Goal: Transaction & Acquisition: Purchase product/service

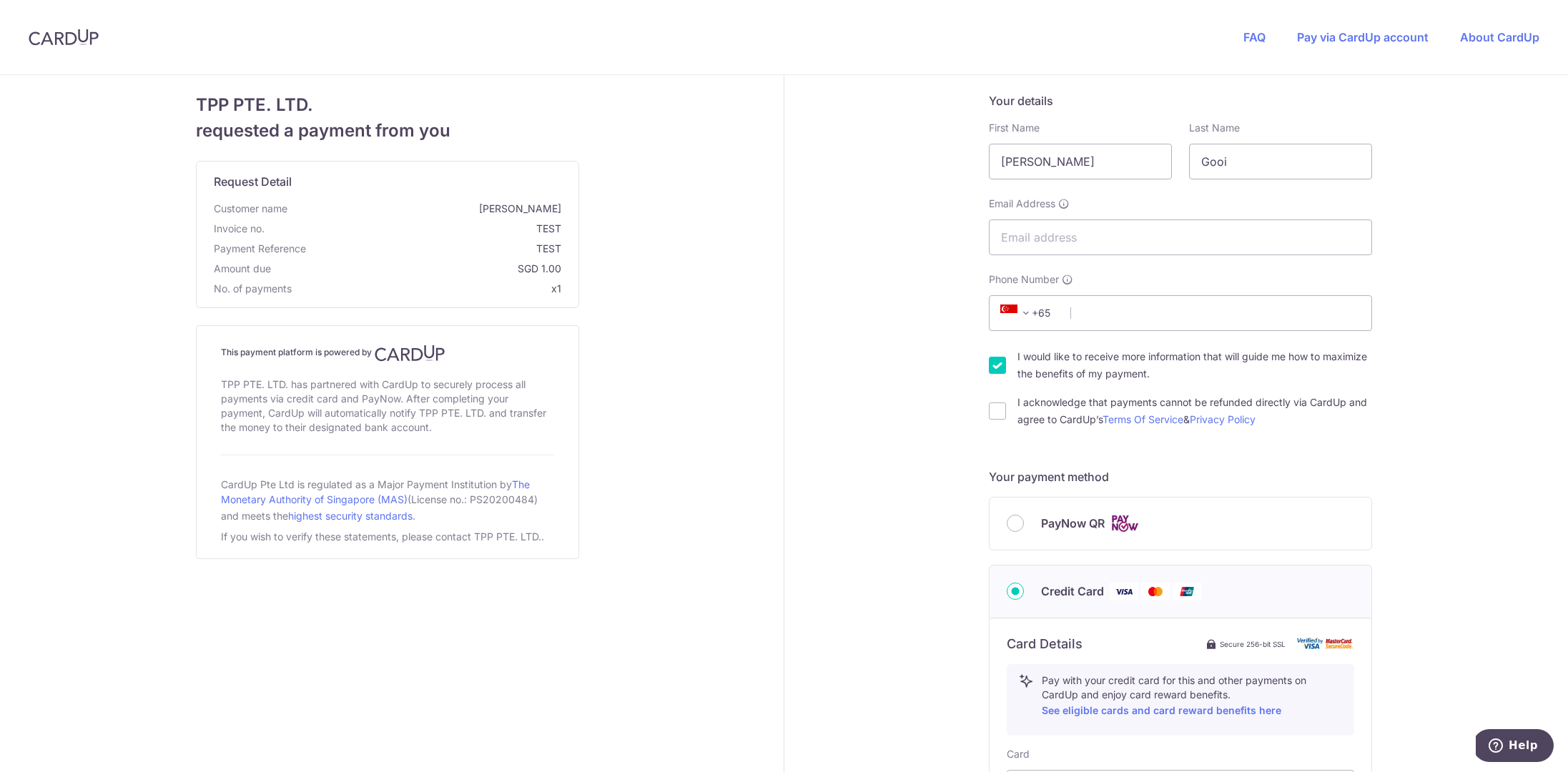
scroll to position [58, 0]
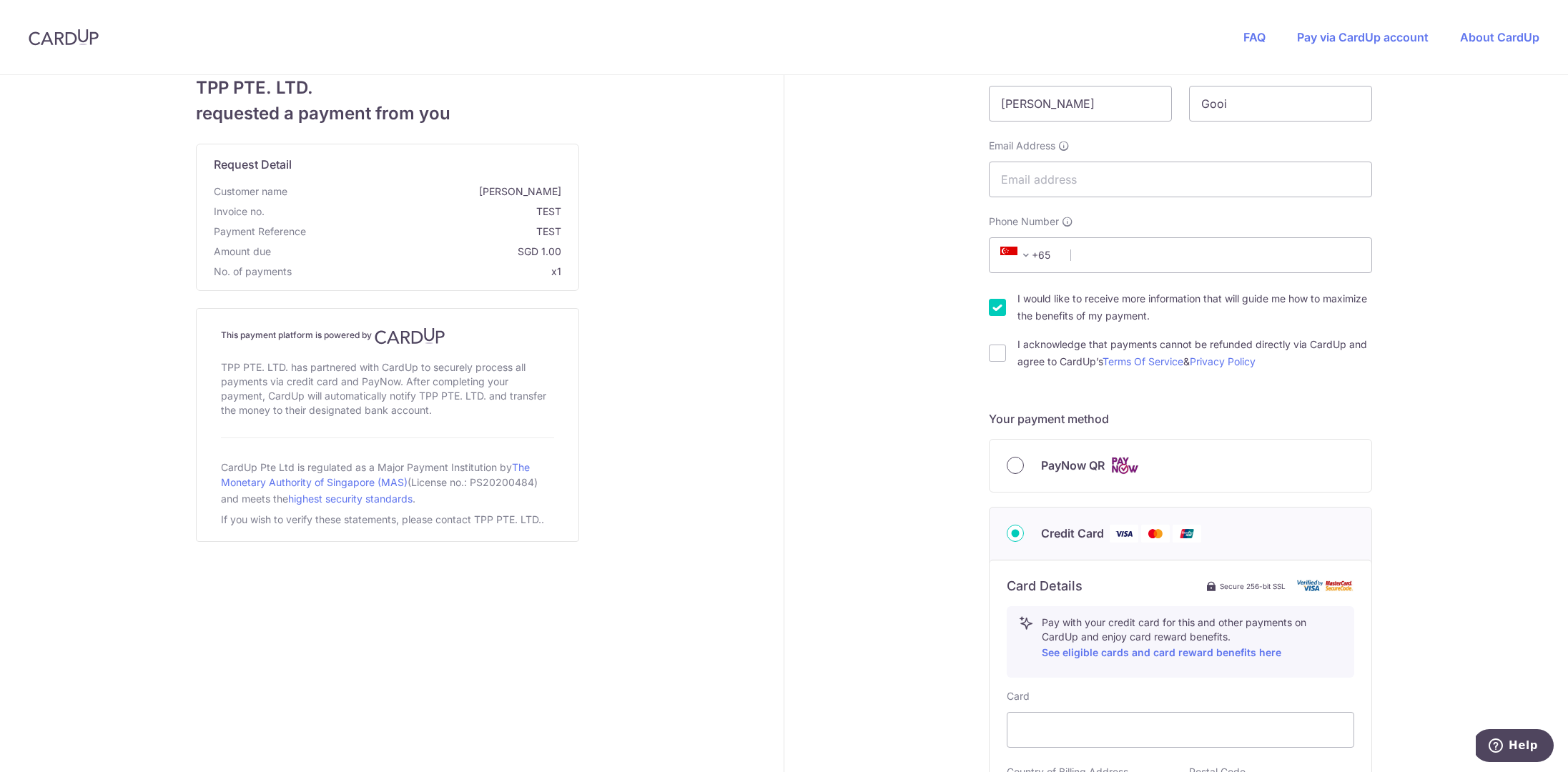
click at [1008, 463] on input "PayNow QR" at bounding box center [1015, 465] width 17 height 17
radio input "true"
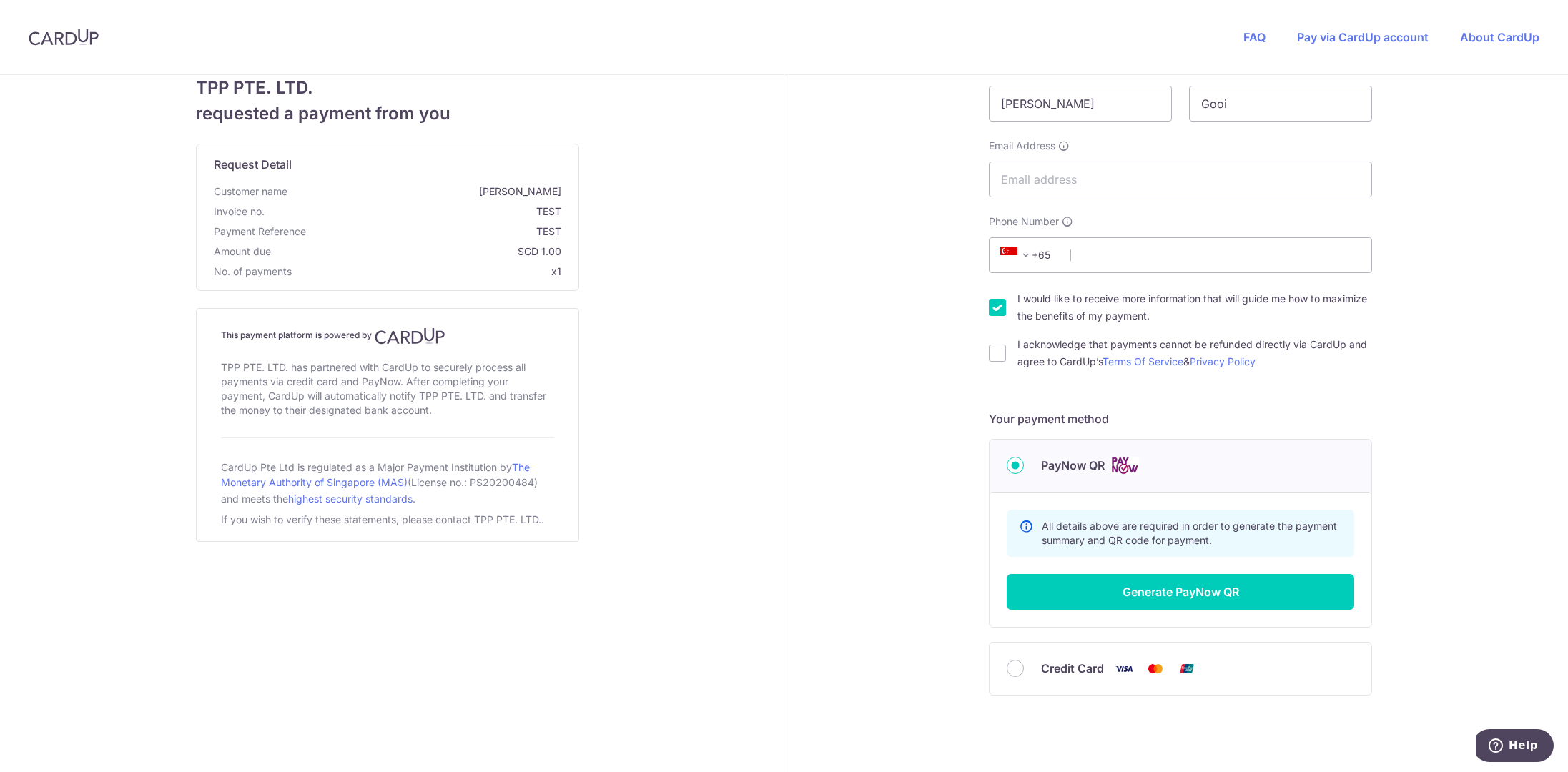
scroll to position [103, 0]
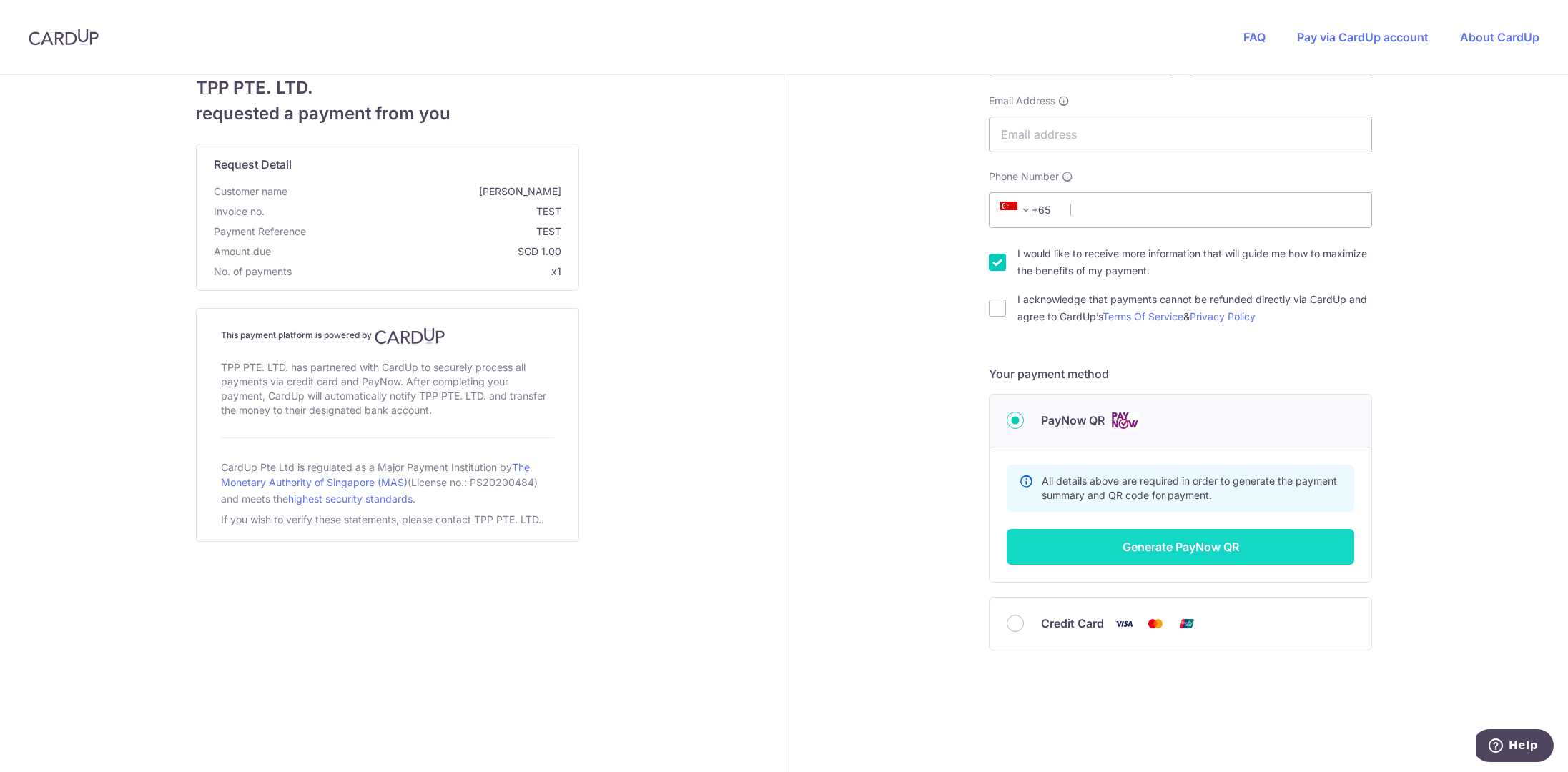
click at [1070, 545] on button "Generate PayNow QR" at bounding box center [1180, 547] width 347 height 36
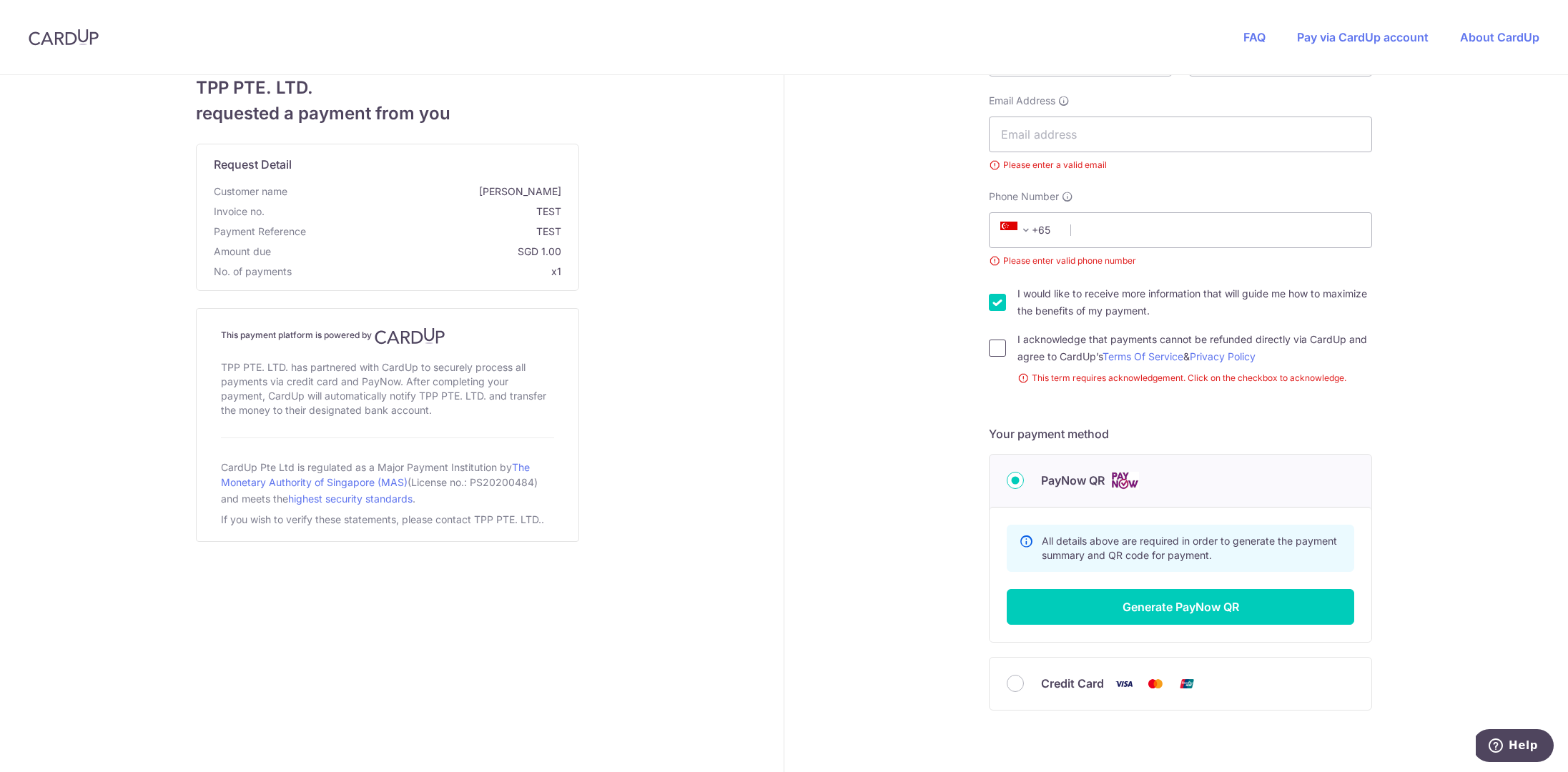
click at [991, 351] on input "I acknowledge that payments cannot be refunded directly via CardUp and agree to…" at bounding box center [997, 348] width 17 height 17
checkbox input "true"
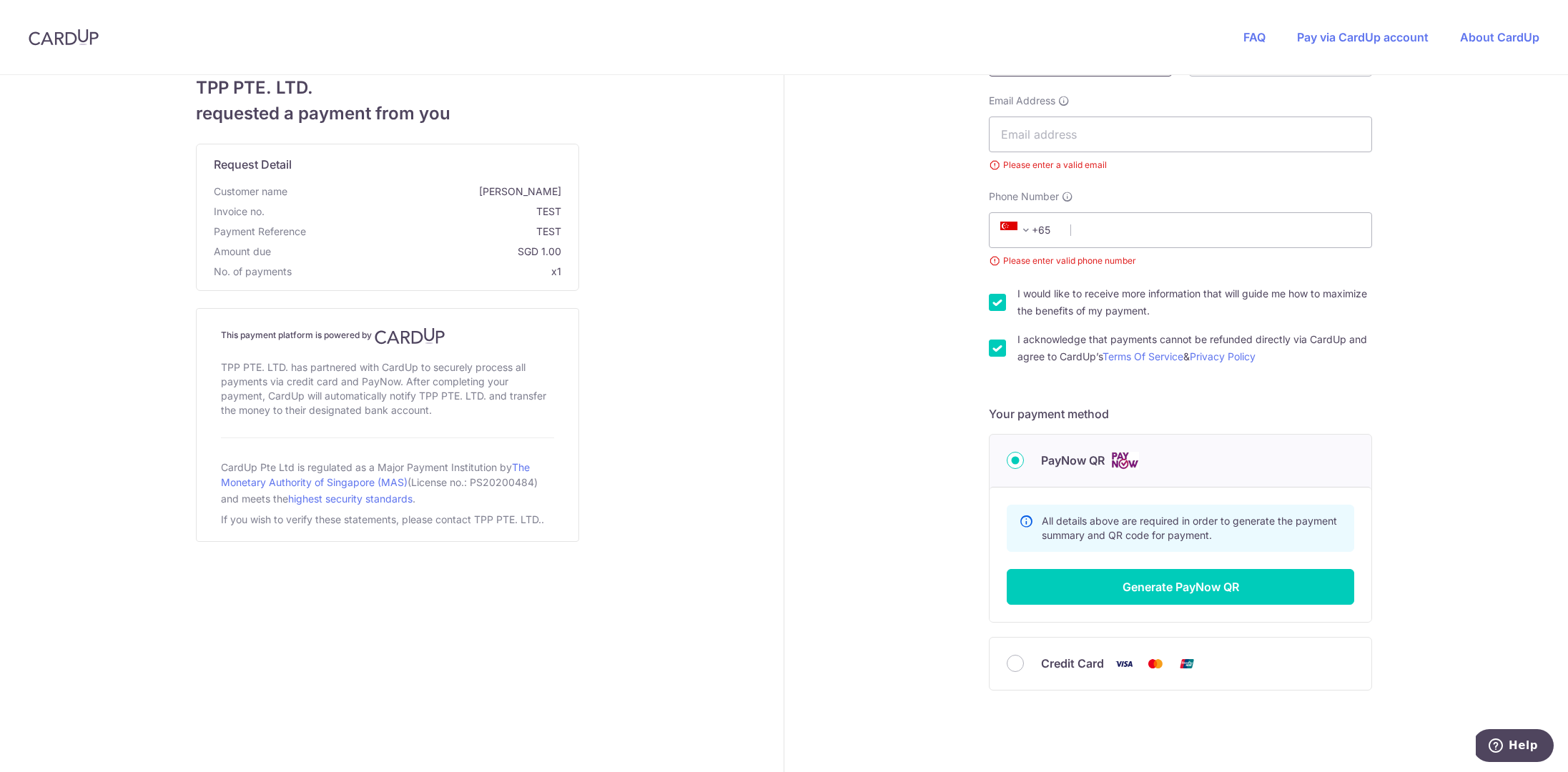
scroll to position [0, 0]
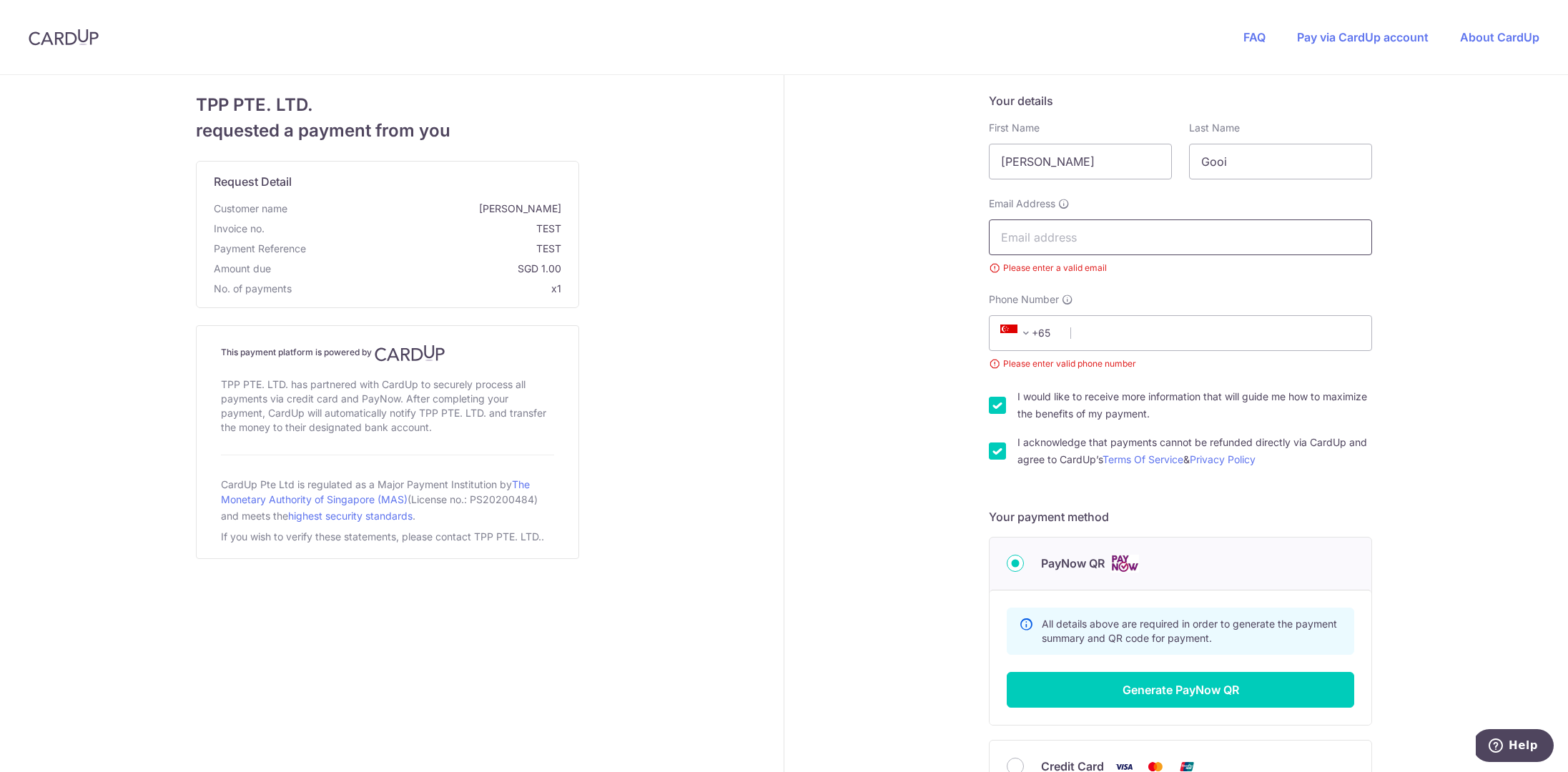
click at [1083, 234] on input "Email Address" at bounding box center [1180, 238] width 383 height 36
type input "[PERSON_NAME][EMAIL_ADDRESS][DOMAIN_NAME]"
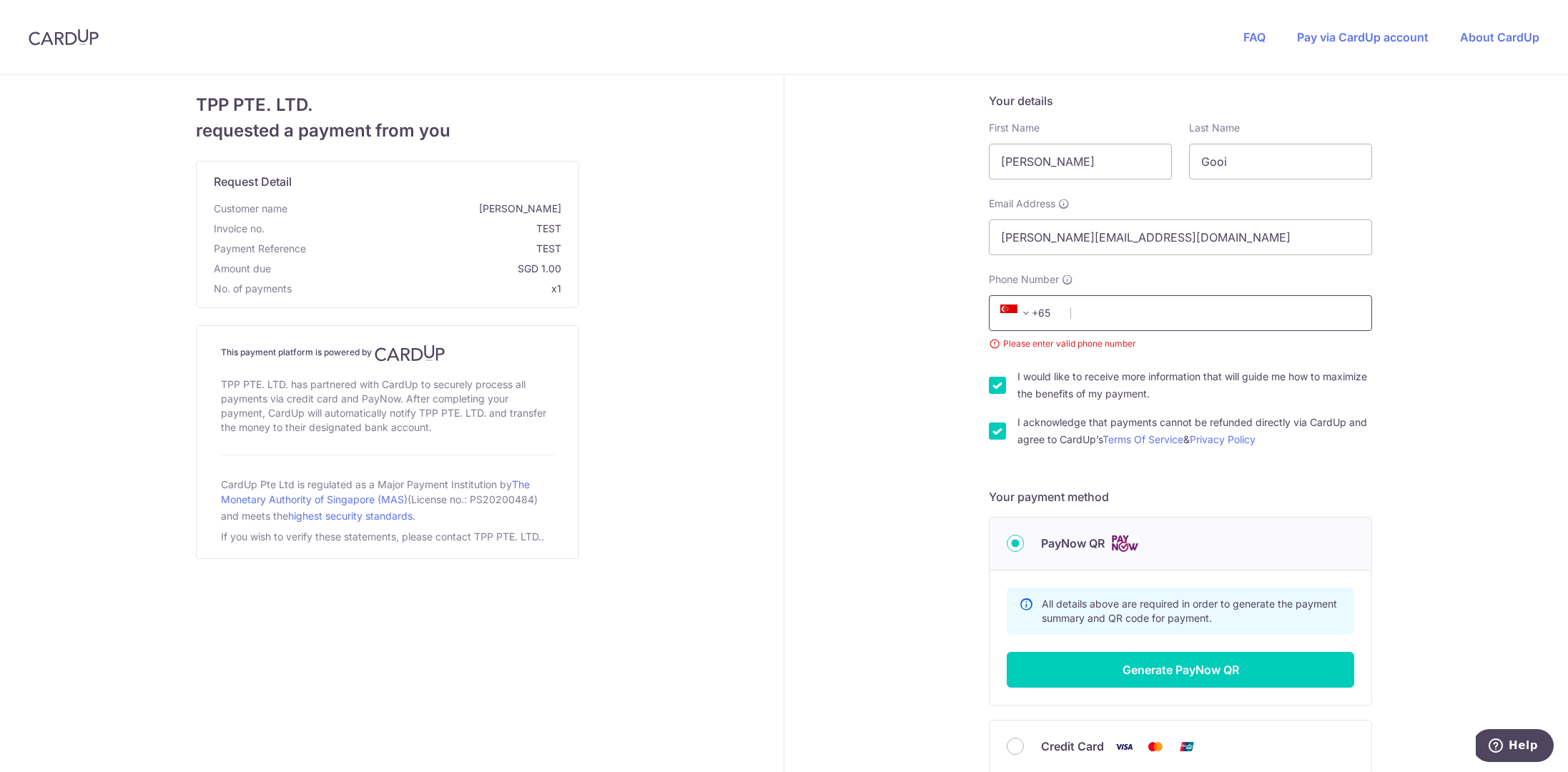
click at [1079, 320] on input "Phone Number" at bounding box center [1180, 314] width 383 height 36
type input "90900600"
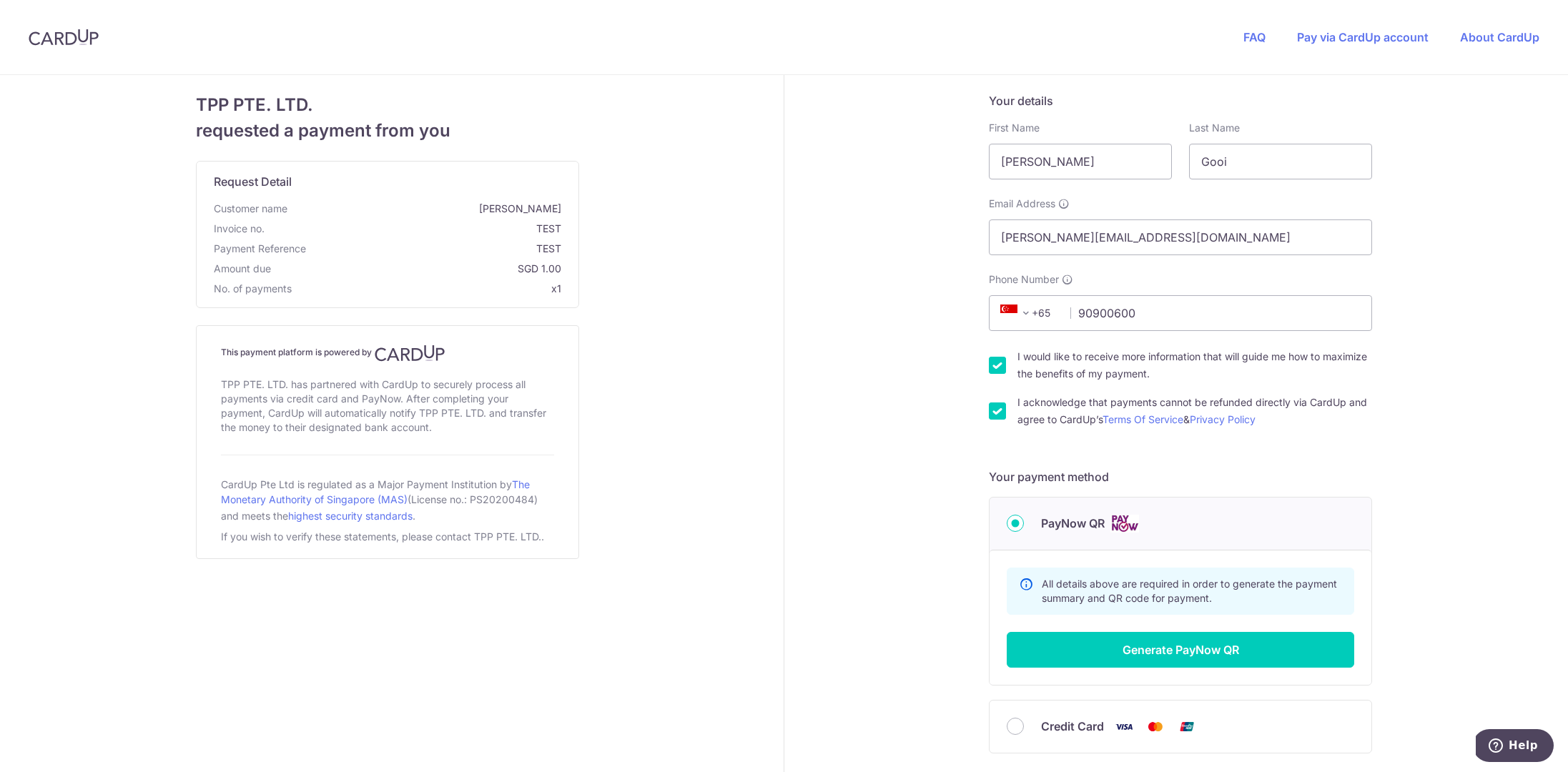
click at [910, 358] on div "Your details First Name Sheldon Last Name Gooi Email Address sheldon@tpp.com.sg…" at bounding box center [1180, 475] width 792 height 800
click at [1094, 653] on button "Generate PayNow QR" at bounding box center [1180, 650] width 347 height 36
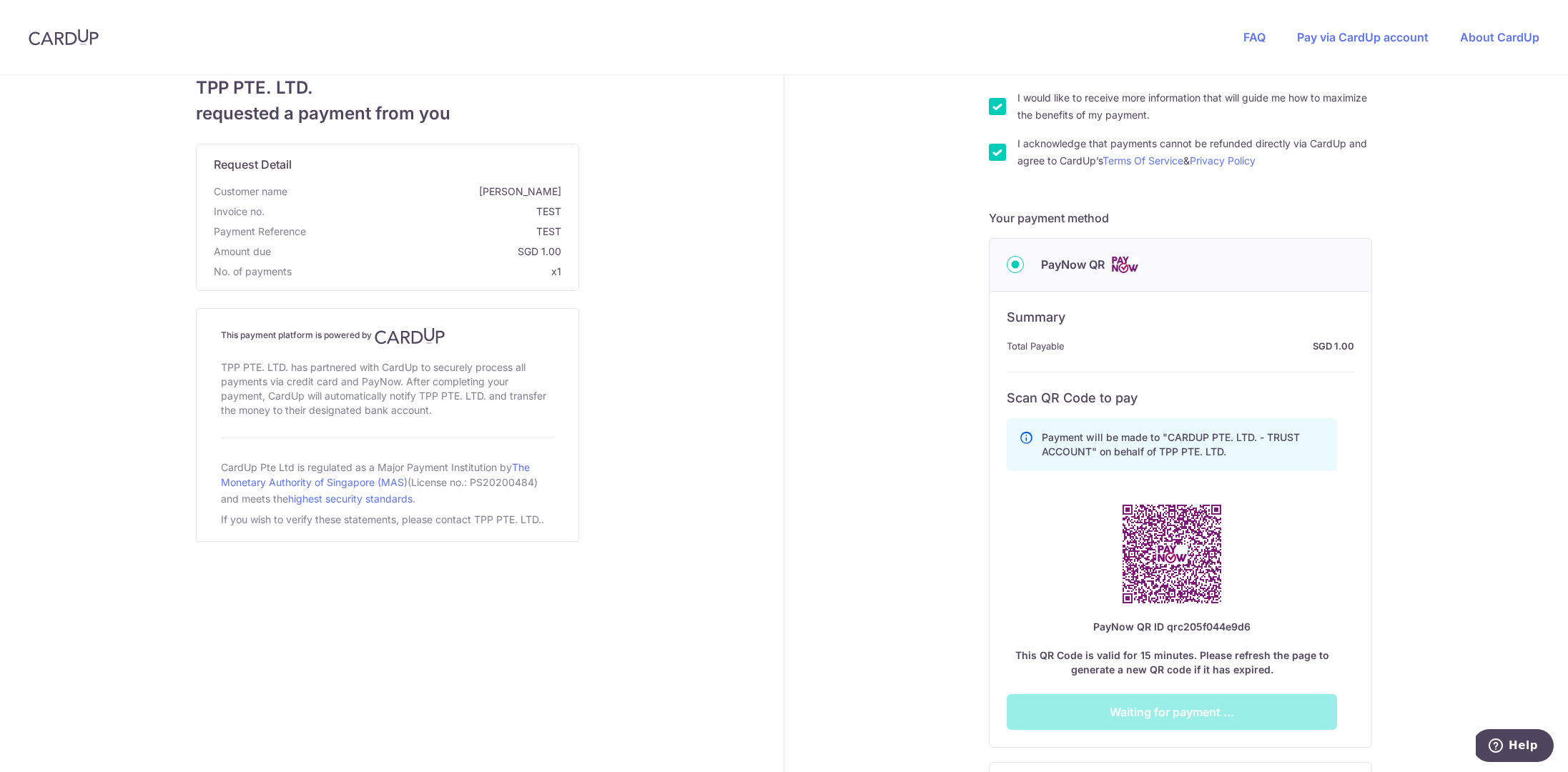
scroll to position [333, 0]
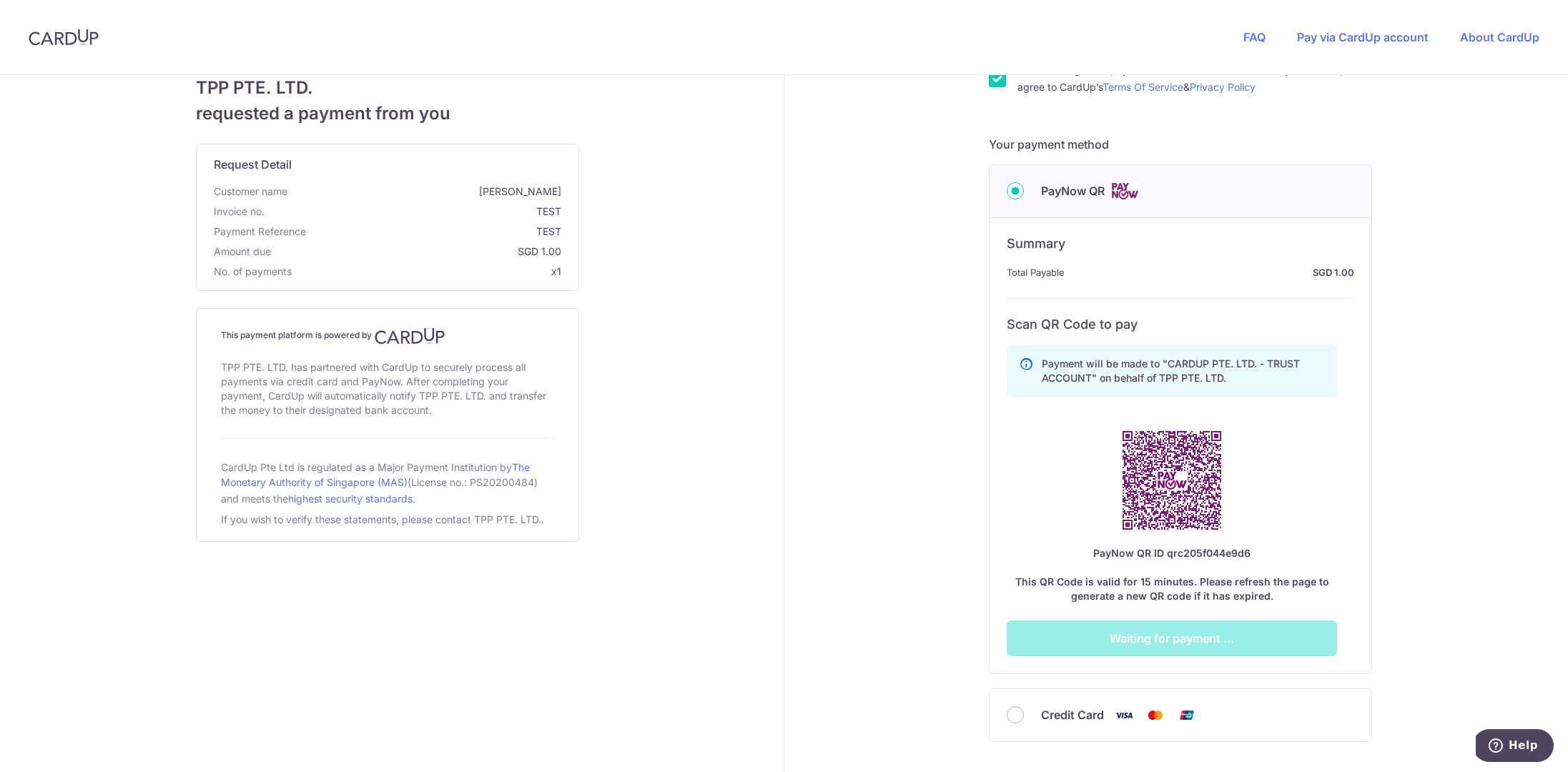
click at [1434, 450] on div "Your details First Name Sheldon Last Name Gooi Email Address sheldon@tpp.com.sg…" at bounding box center [1180, 303] width 792 height 1121
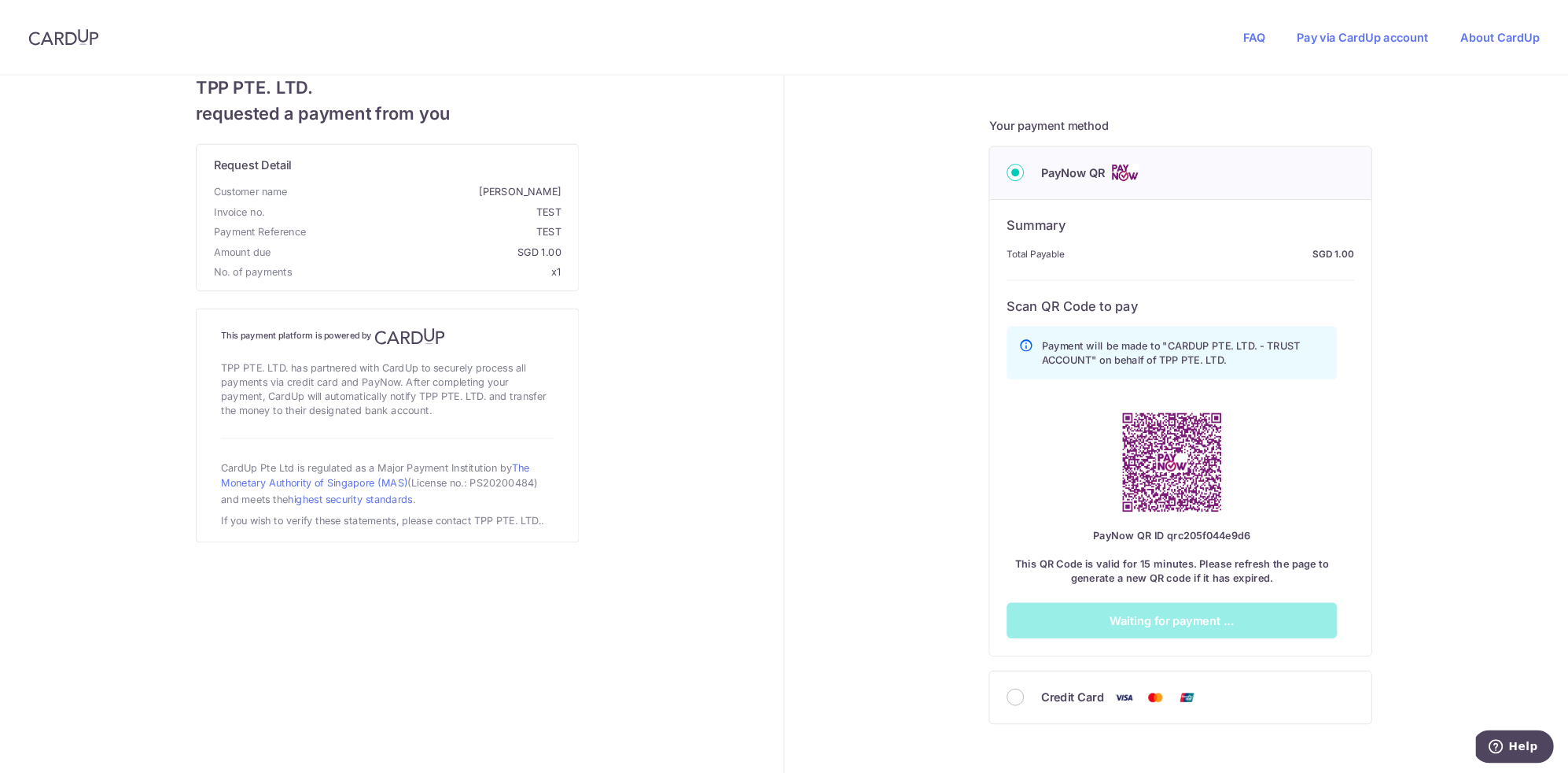
scroll to position [407, 0]
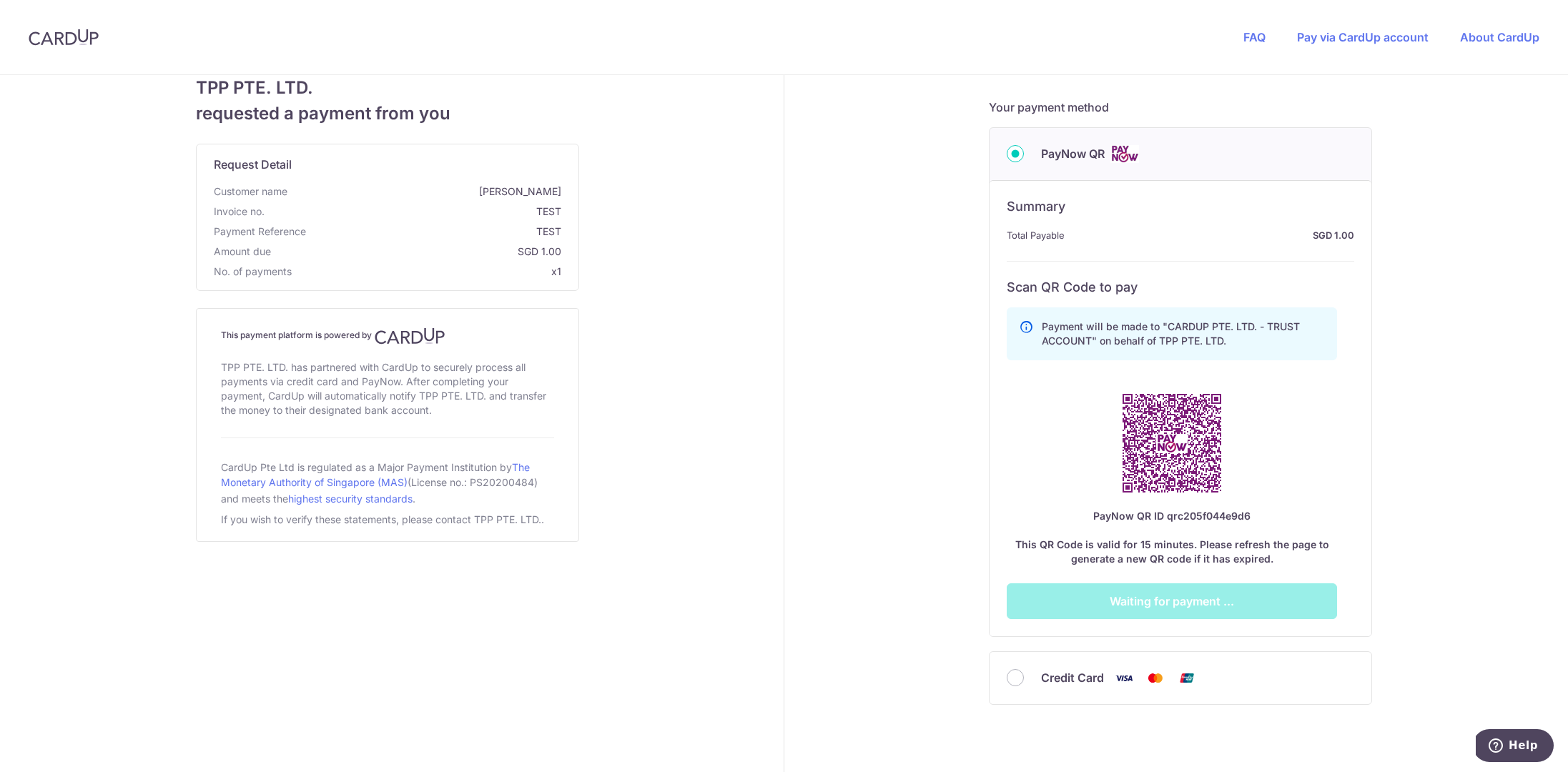
click at [1432, 315] on div "Your details First Name Sheldon Last Name Gooi Email Address sheldon@tpp.com.sg…" at bounding box center [1180, 266] width 792 height 1121
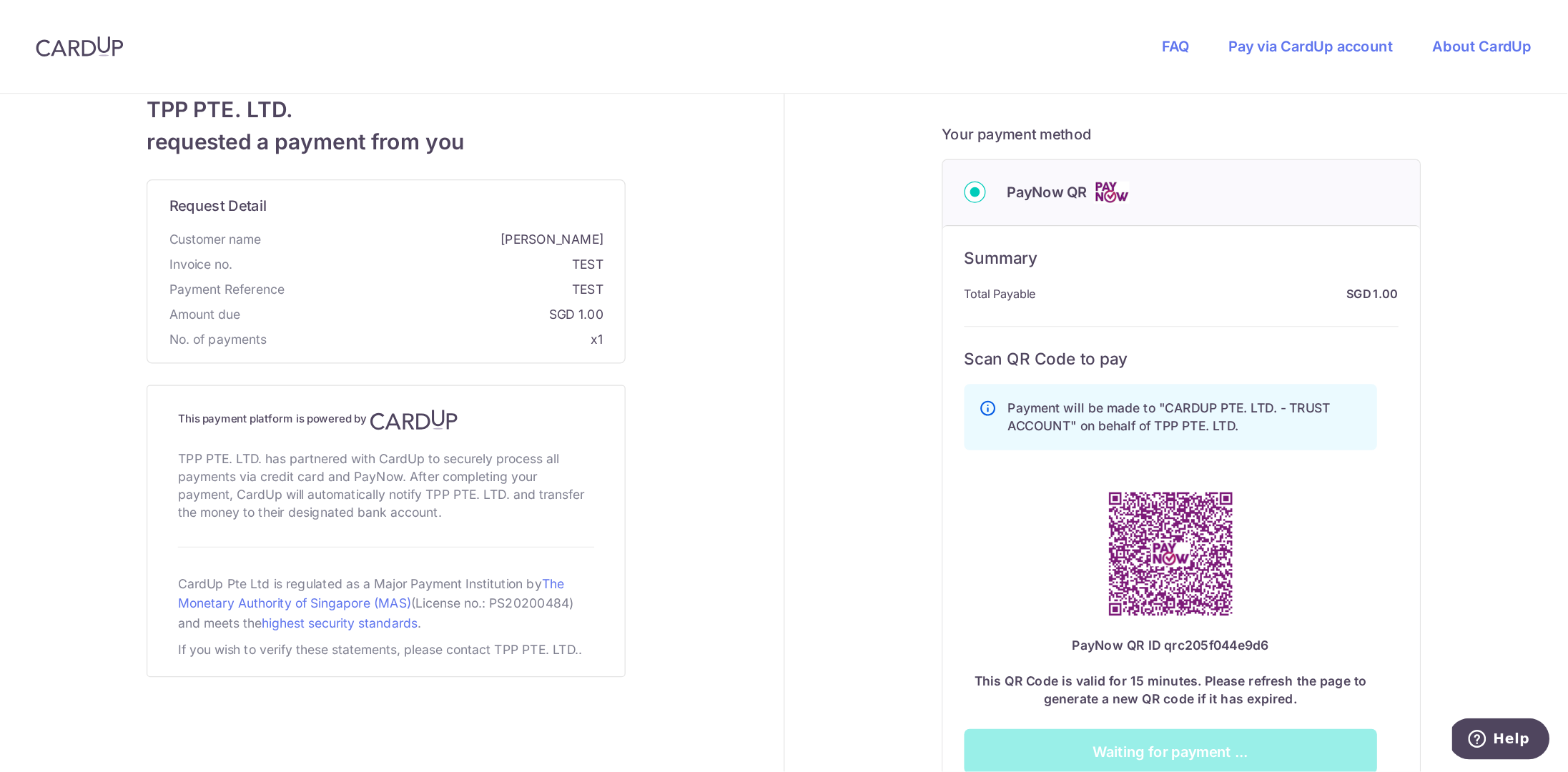
scroll to position [483, 0]
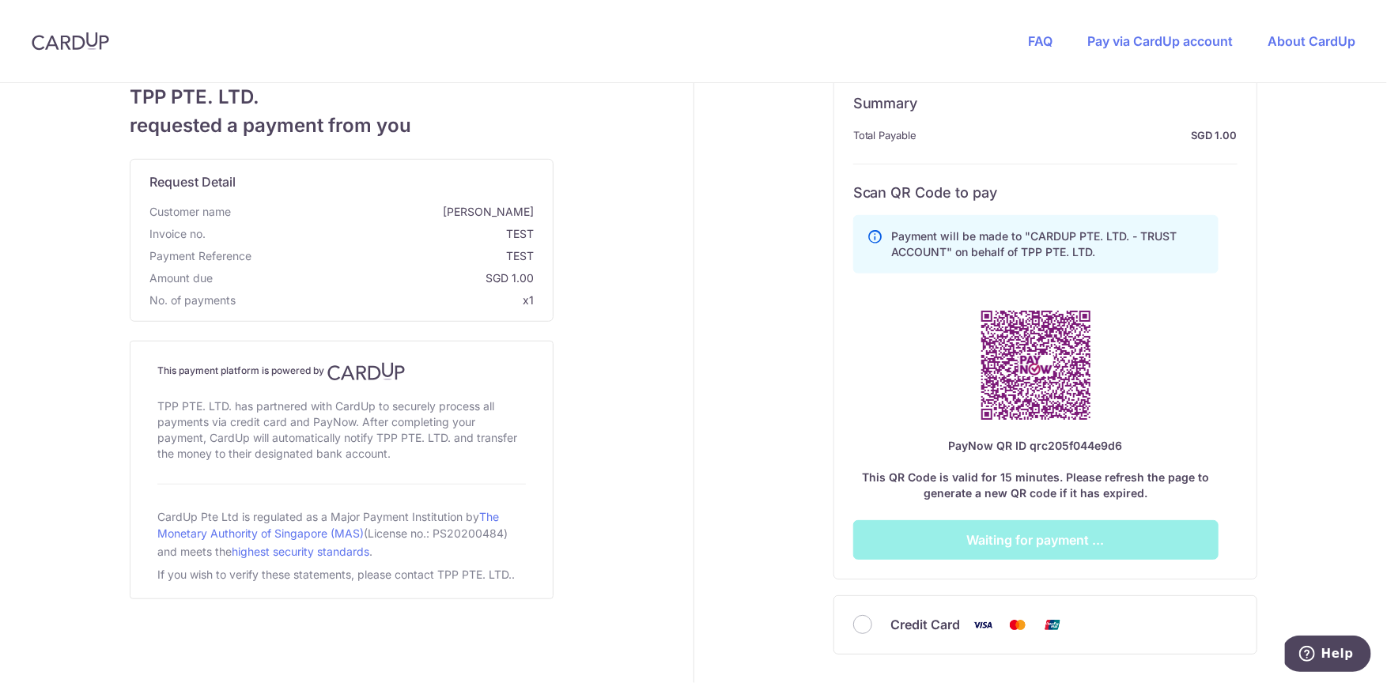
click at [1315, 138] on div "Your details First Name Sheldon Last Name Gooi Email Address sheldon@tpp.com.sg…" at bounding box center [1046, 169] width 703 height 1240
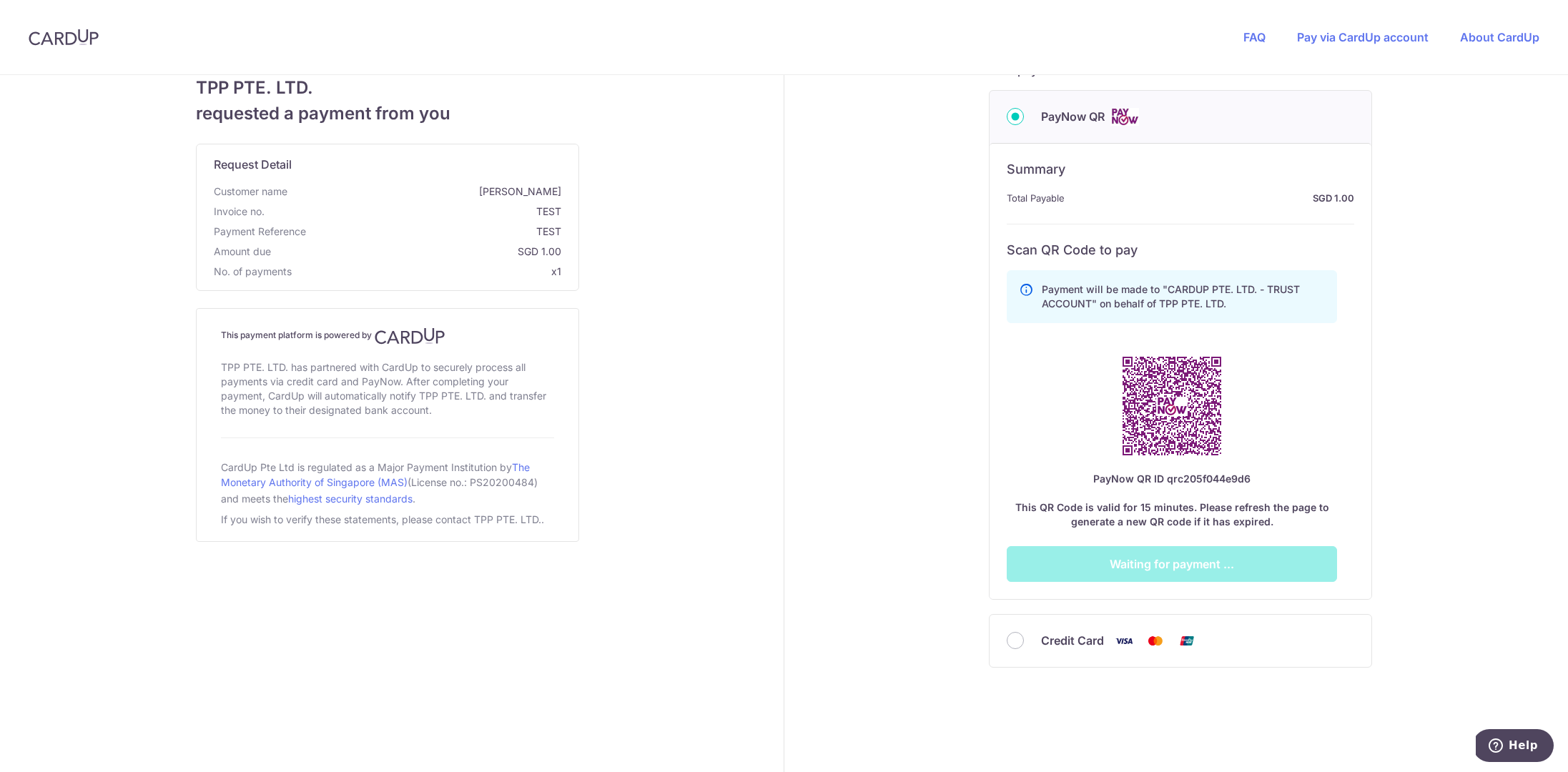
scroll to position [424, 0]
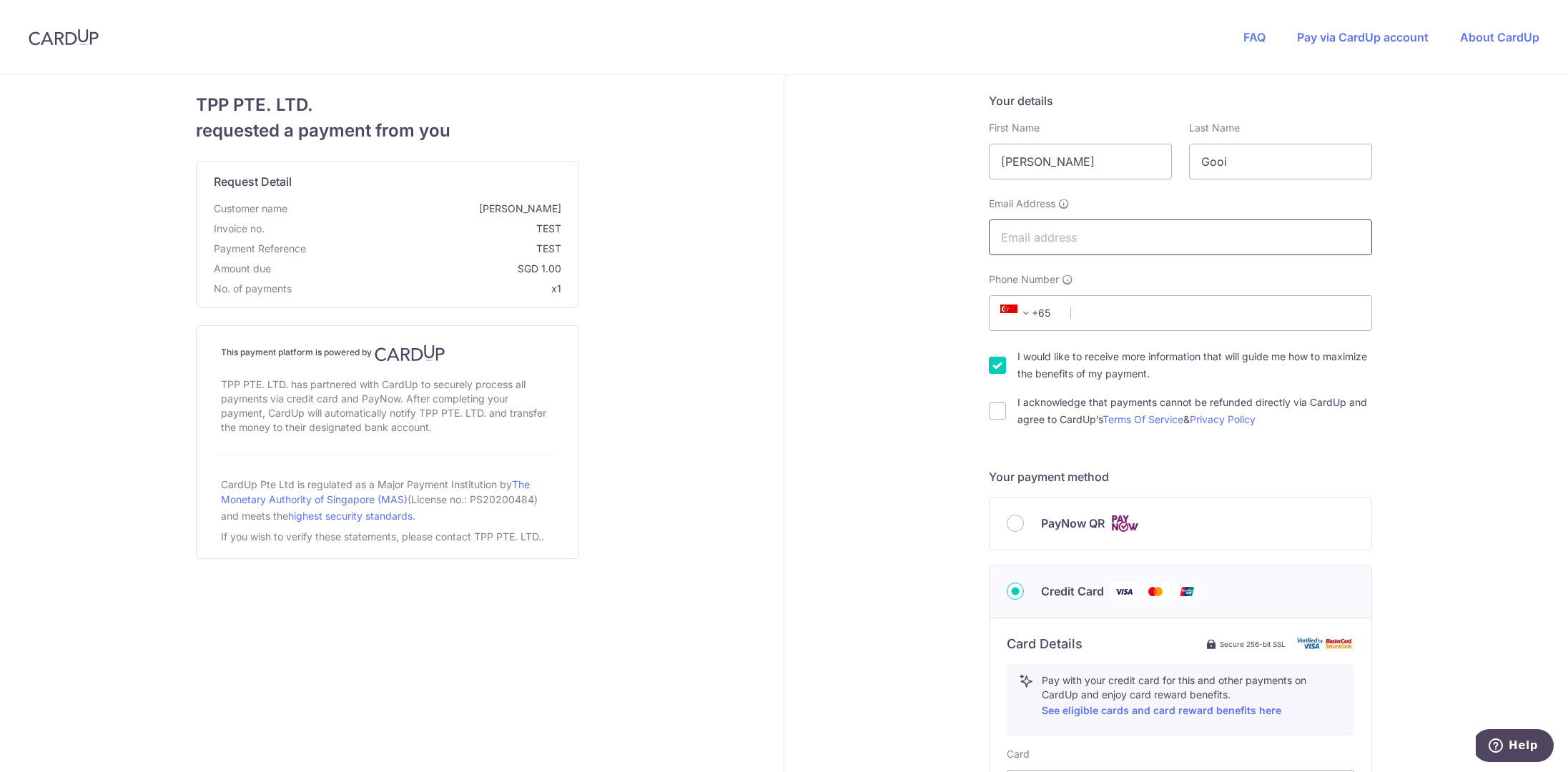
click at [1059, 240] on input "Email Address" at bounding box center [1180, 238] width 383 height 36
type input "[PERSON_NAME][EMAIL_ADDRESS][DOMAIN_NAME]"
click at [1075, 314] on input "Phone Number" at bounding box center [1180, 314] width 383 height 36
type input "90900600"
type input "128477"
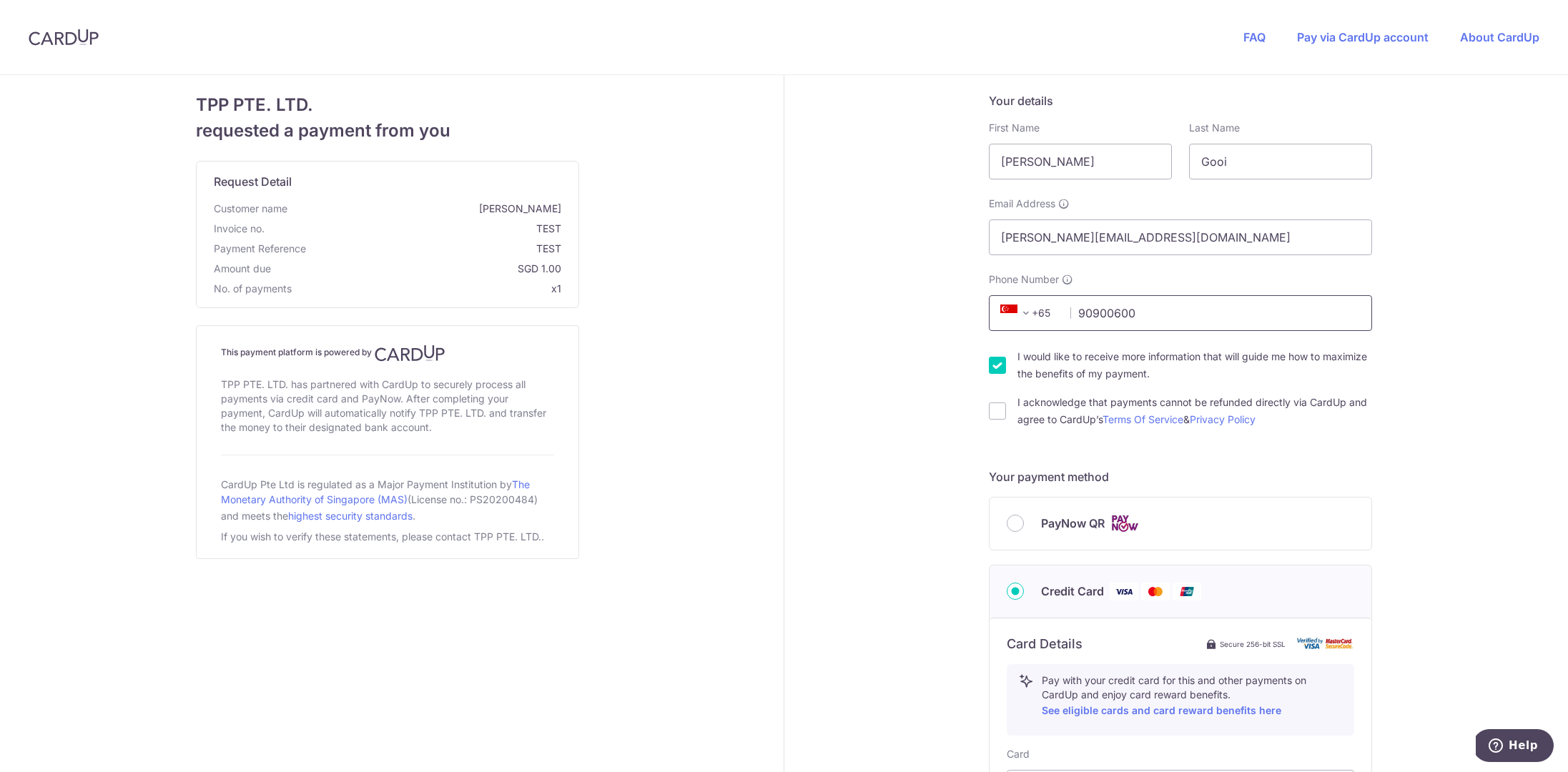
type input "[STREET_ADDRESS]"
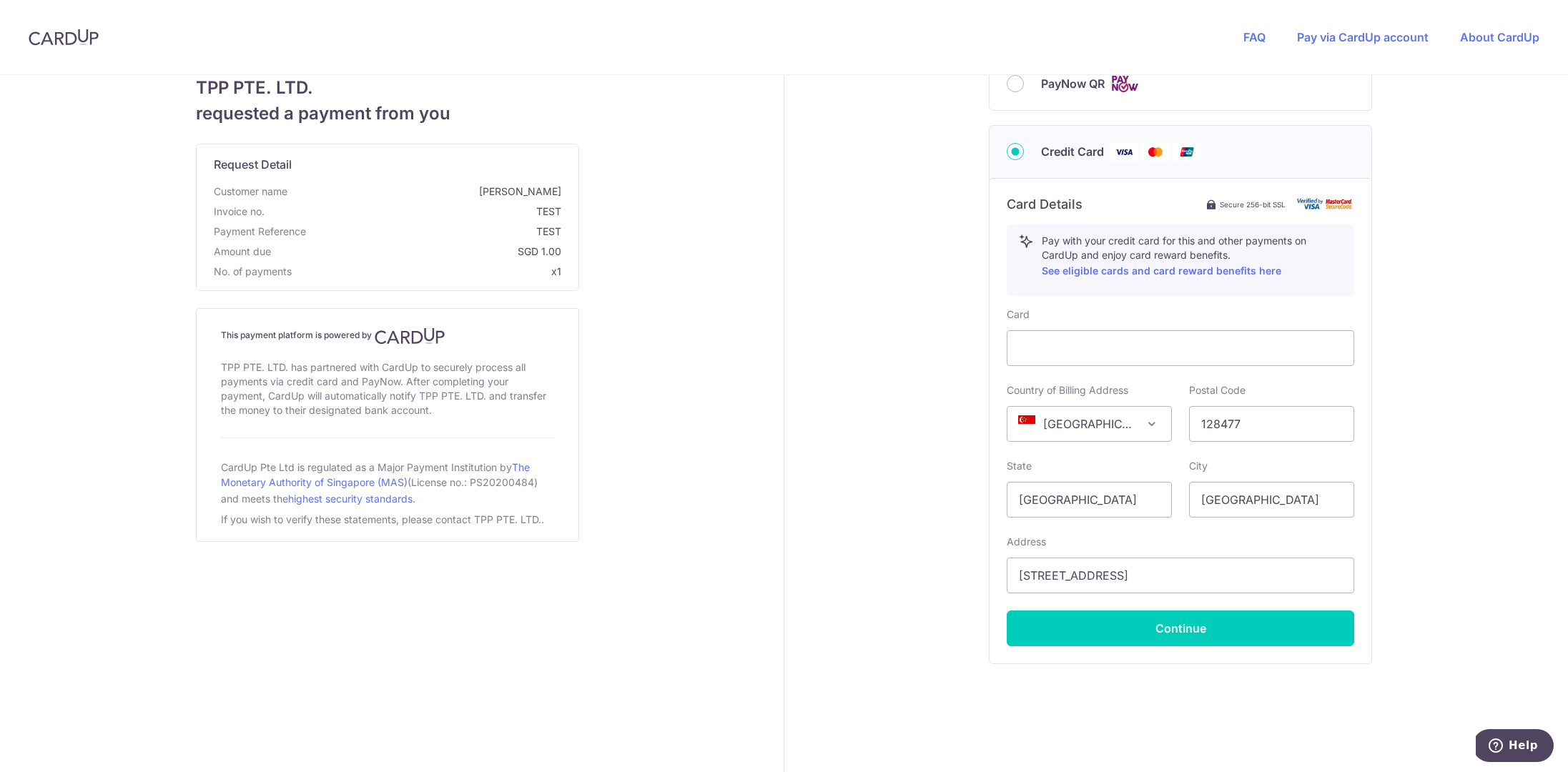
scroll to position [284, 0]
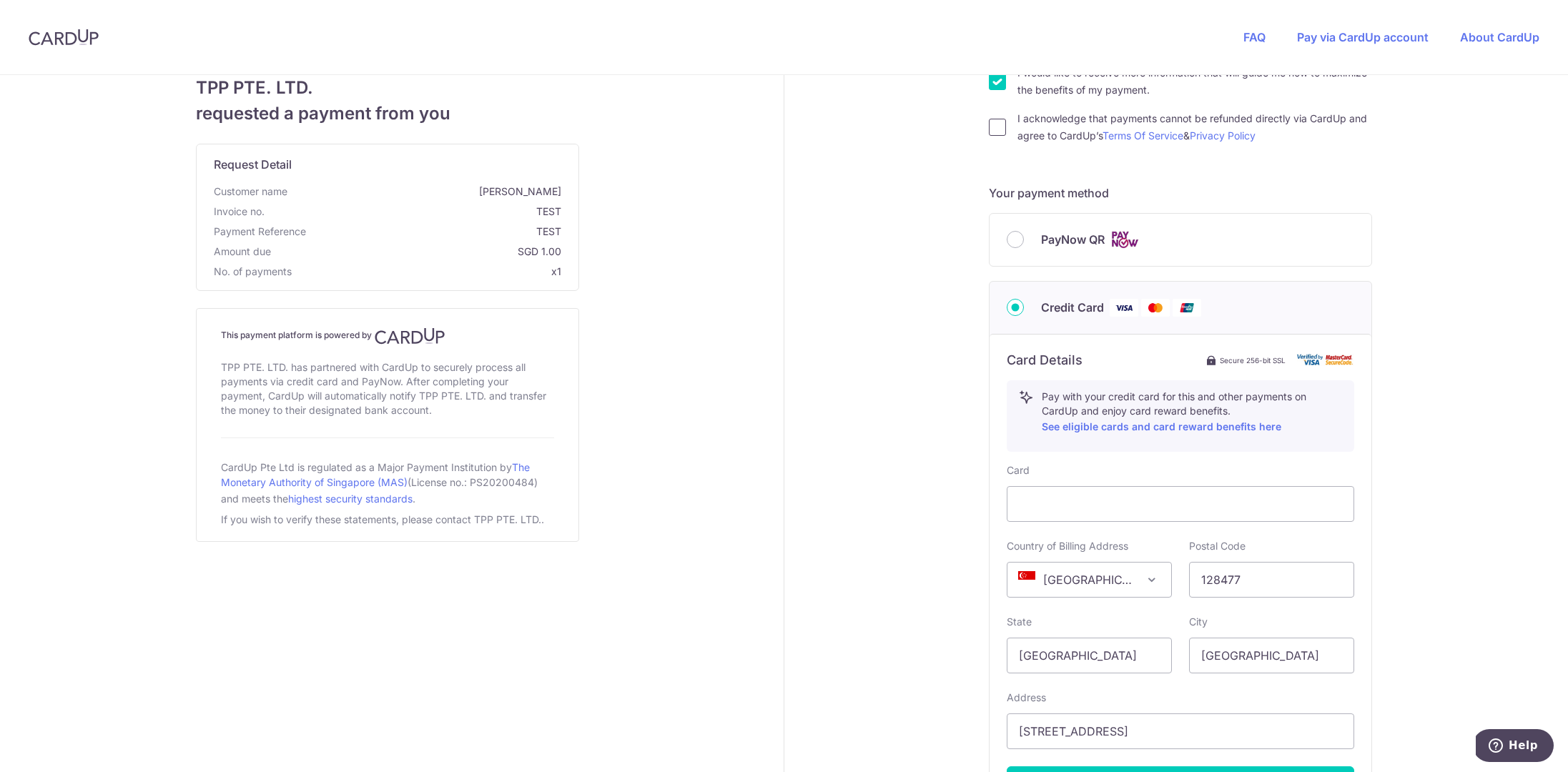
click at [993, 128] on input "I acknowledge that payments cannot be refunded directly via CardUp and agree to…" at bounding box center [997, 127] width 17 height 17
checkbox input "true"
click at [1010, 240] on input "PayNow QR" at bounding box center [1015, 240] width 17 height 17
radio input "true"
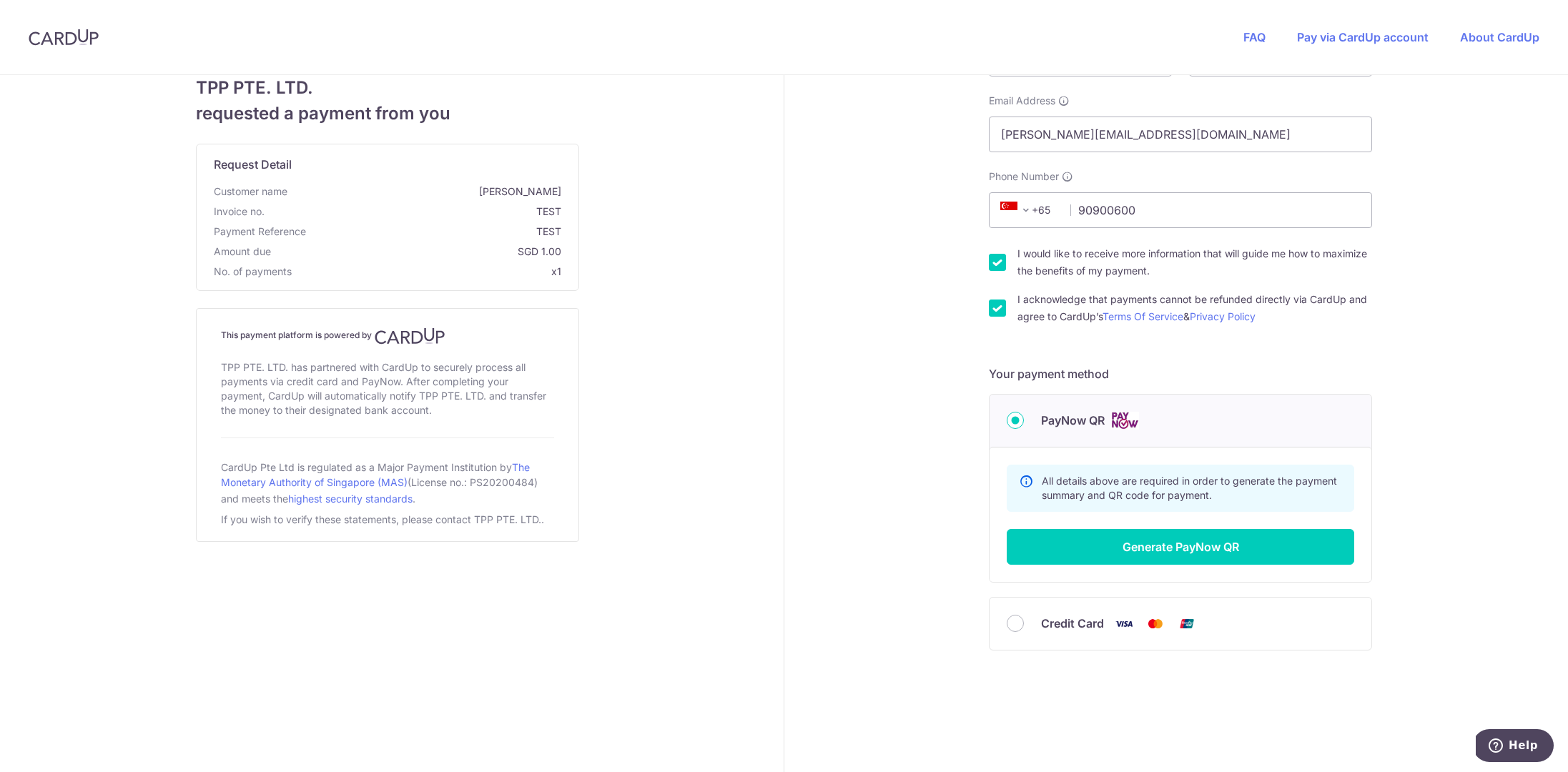
scroll to position [103, 0]
click at [1251, 544] on button "Generate PayNow QR" at bounding box center [1180, 547] width 347 height 36
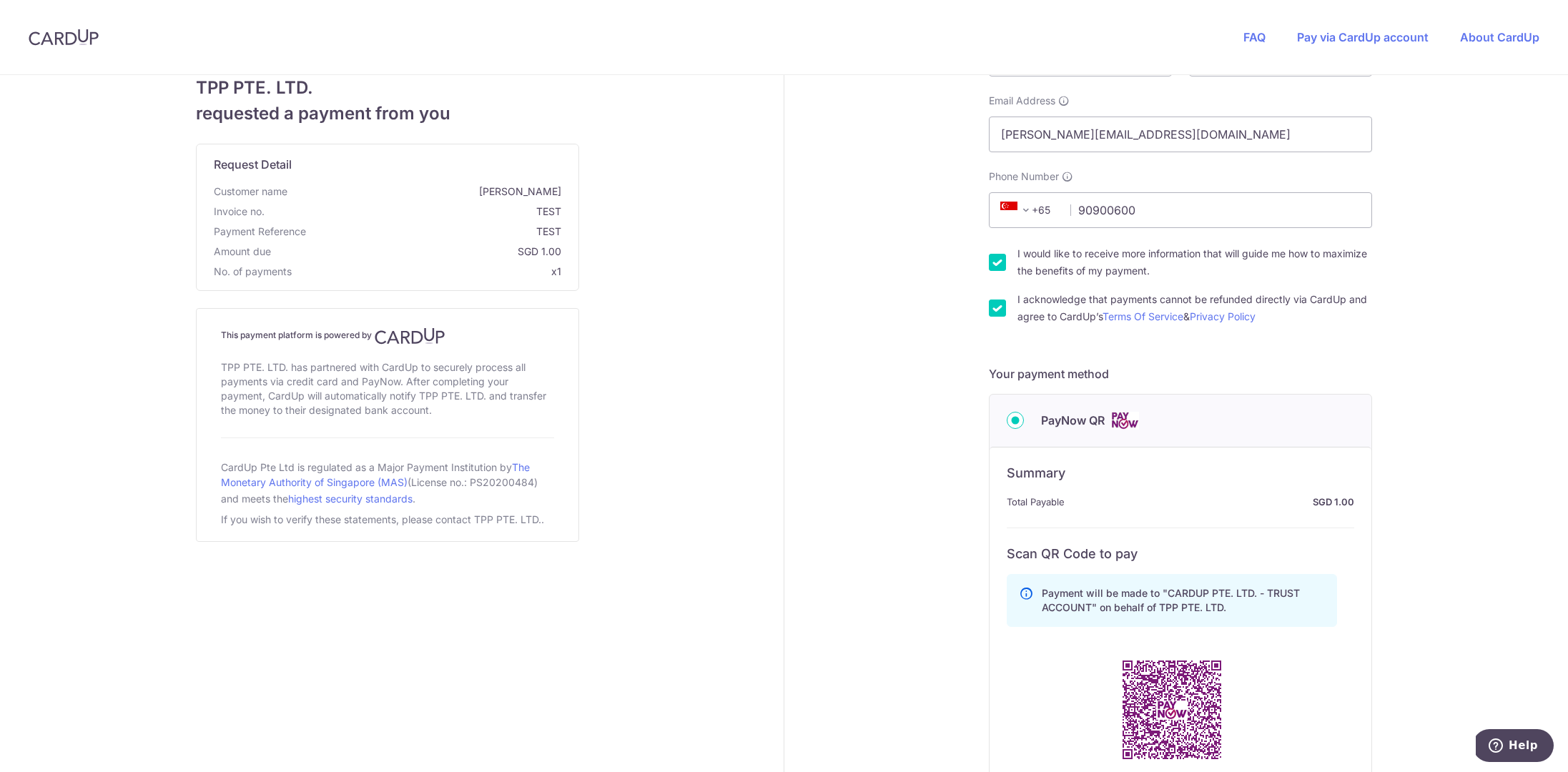
scroll to position [258, 0]
